Goal: Task Accomplishment & Management: Complete application form

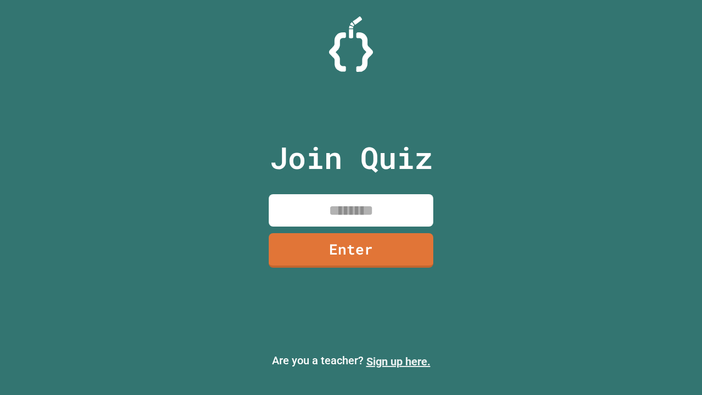
click at [398, 361] on link "Sign up here." at bounding box center [398, 361] width 64 height 13
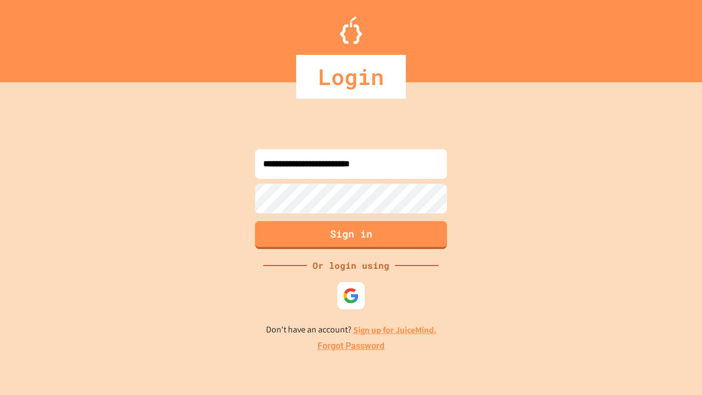
type input "**********"
